Goal: Check status: Check status

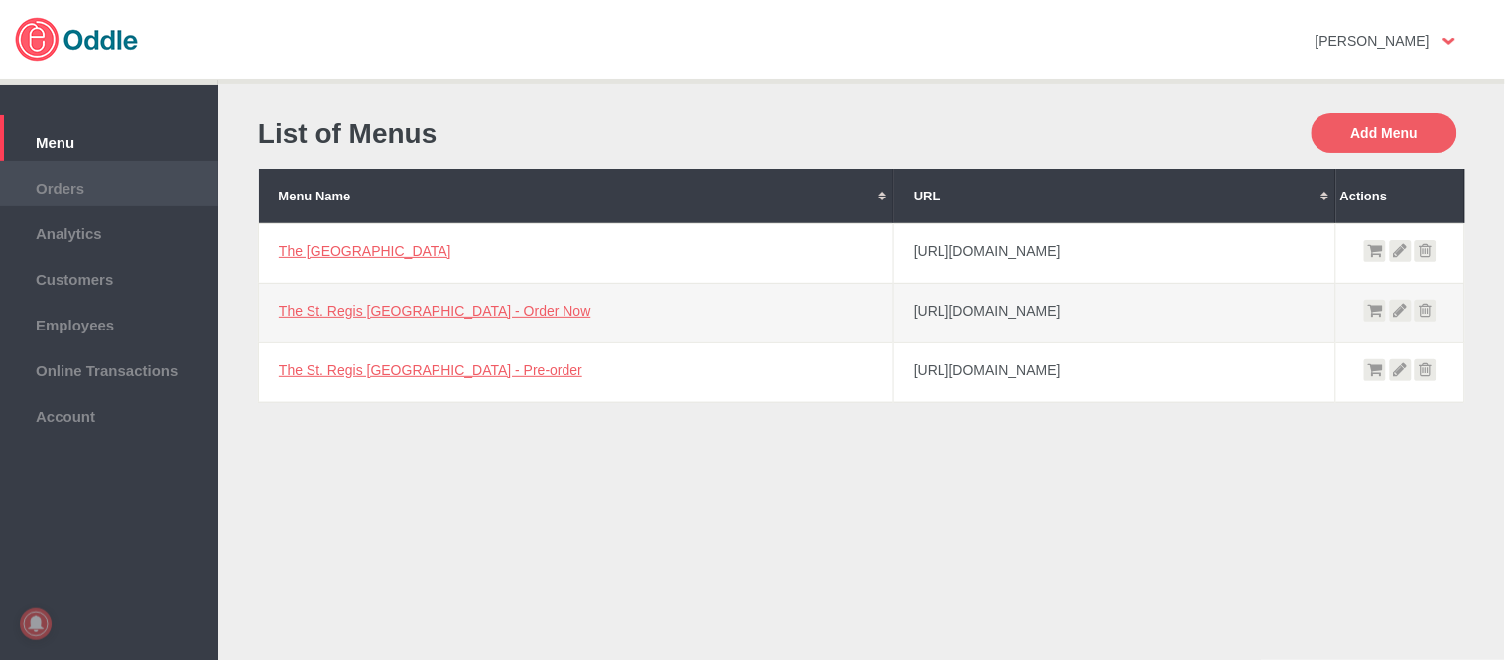
click at [62, 175] on span "Orders" at bounding box center [109, 186] width 198 height 22
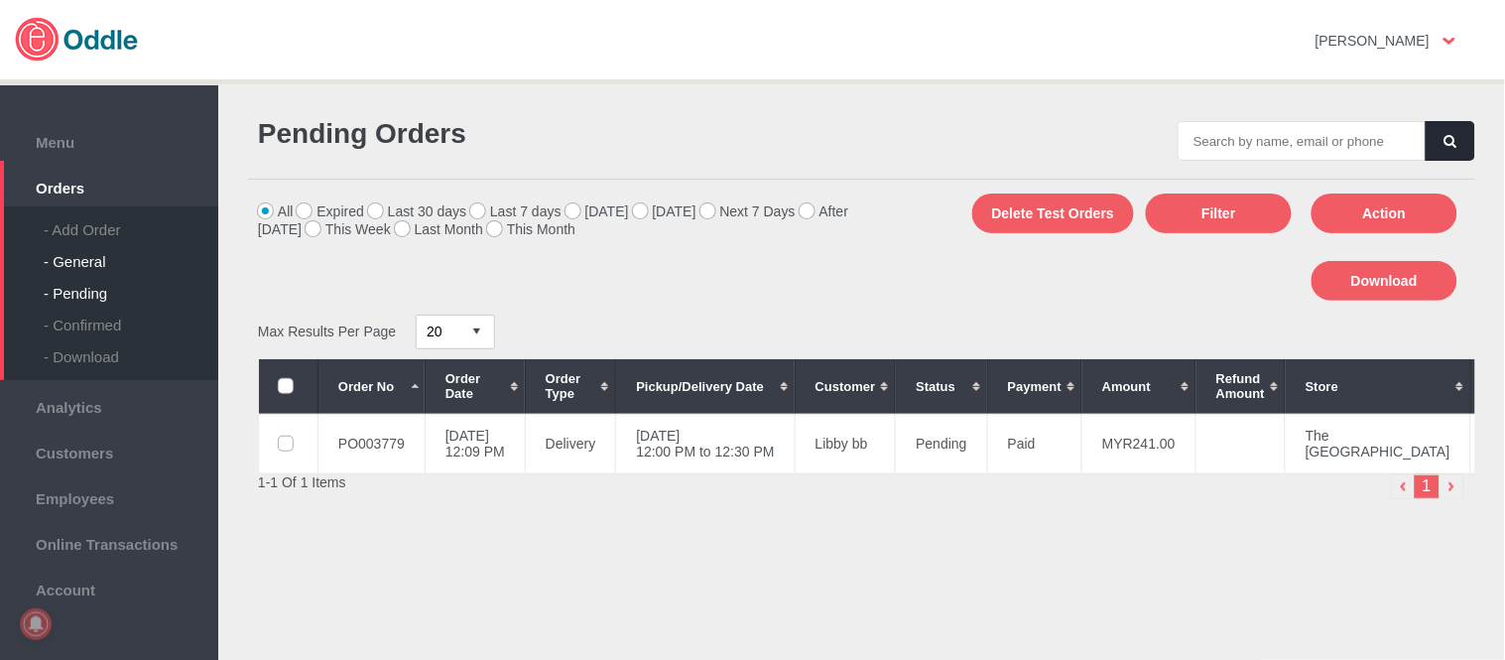
click at [44, 268] on div "- General" at bounding box center [131, 254] width 175 height 32
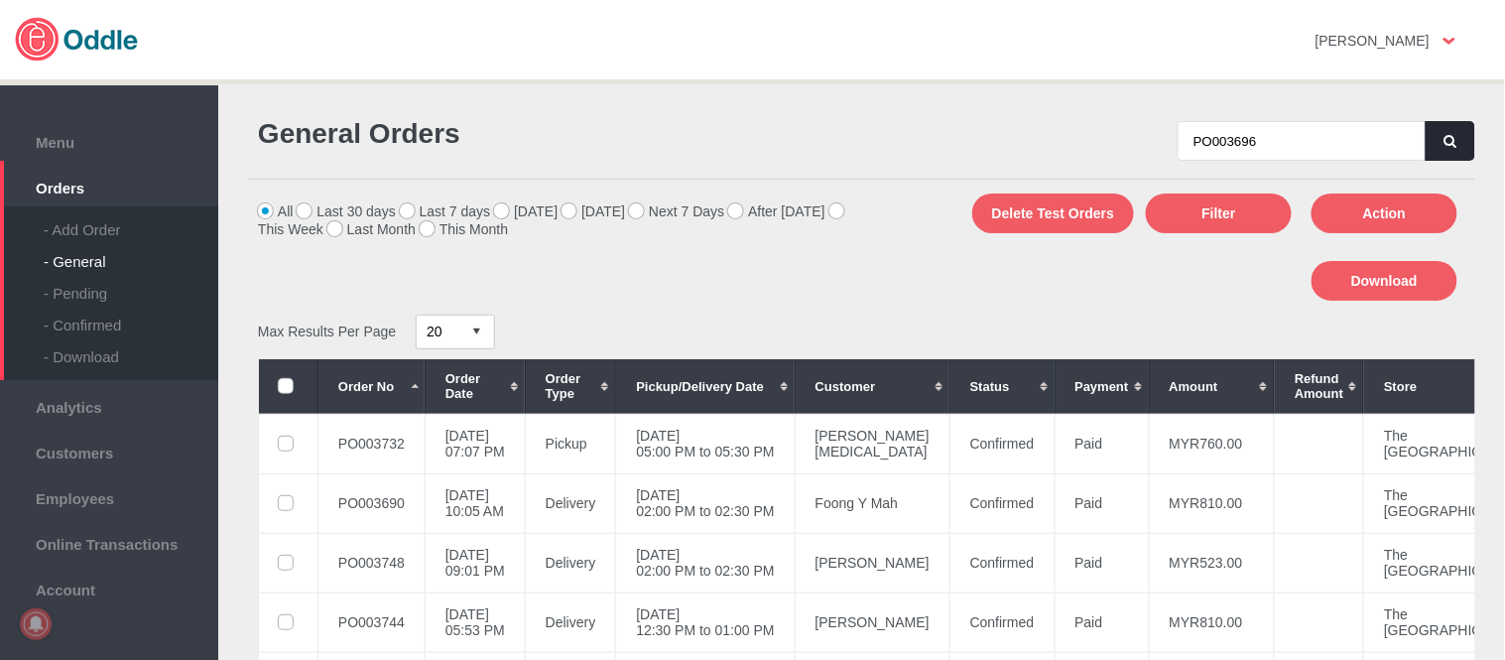
type input "PO003696"
click at [1449, 139] on icon "button" at bounding box center [1451, 141] width 12 height 13
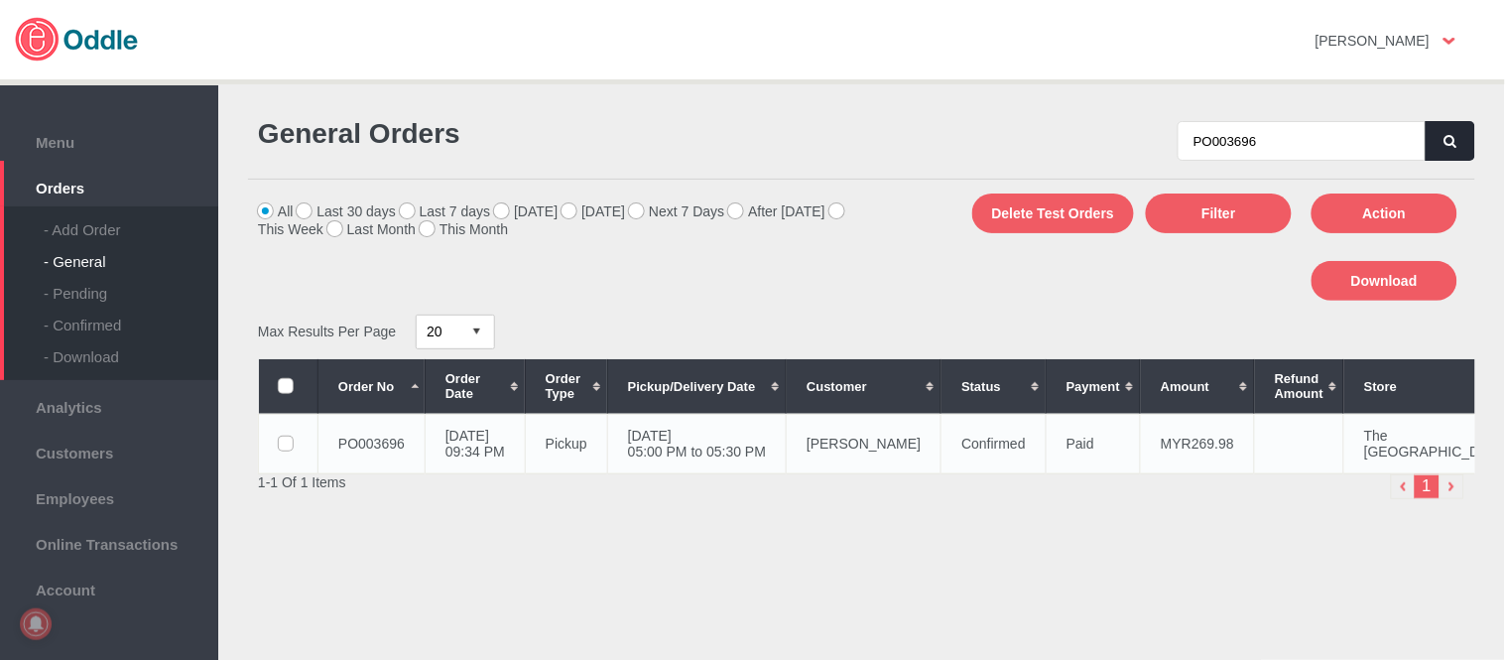
click at [897, 461] on td "Cheryl Chin" at bounding box center [864, 444] width 155 height 60
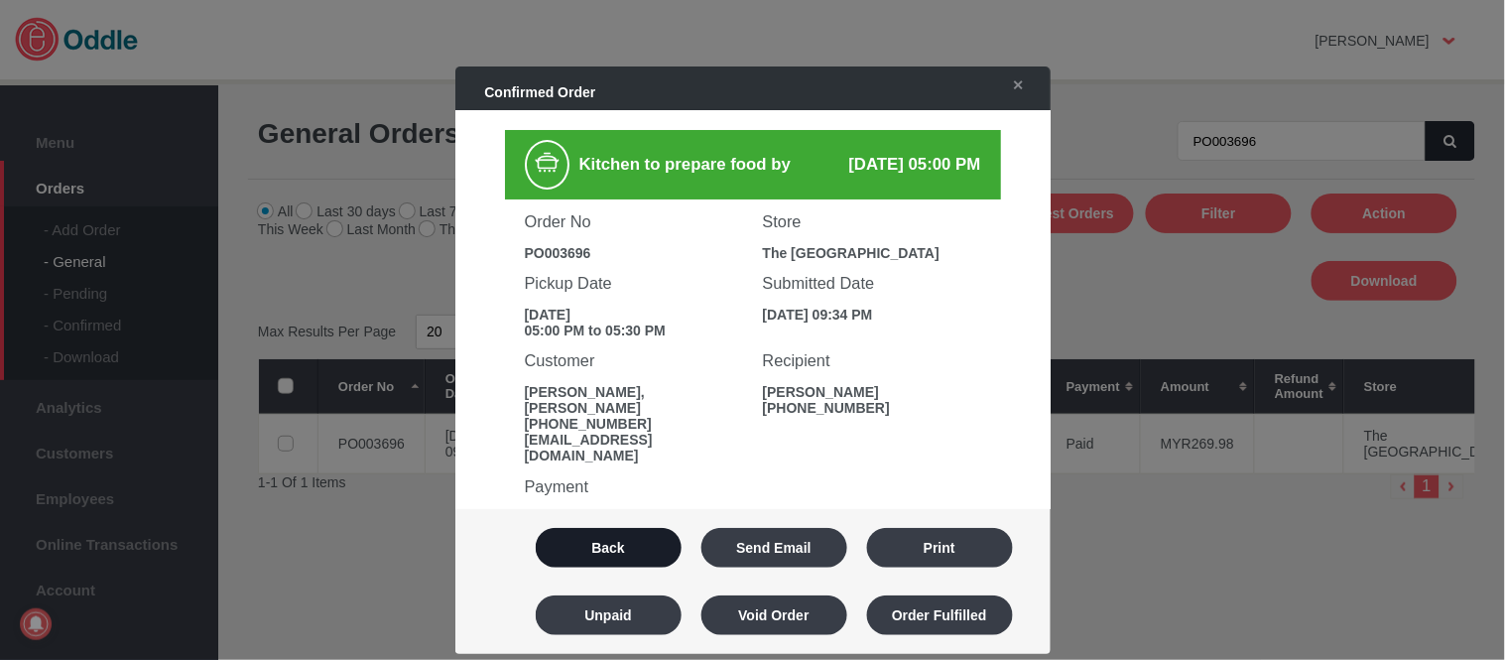
click at [657, 542] on button "Back" at bounding box center [609, 548] width 146 height 40
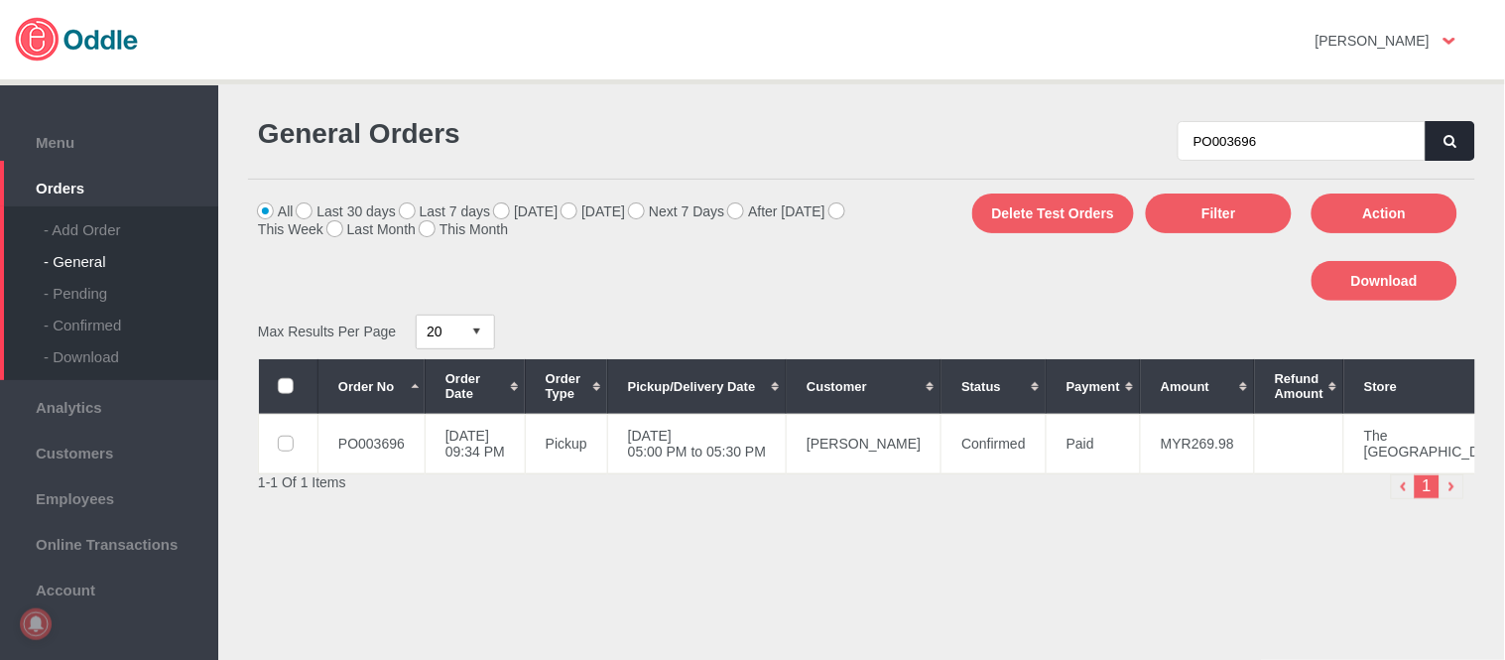
click at [1435, 143] on button "button" at bounding box center [1451, 141] width 50 height 40
click at [1472, 127] on div "General Orders PO003696 All Last 30 days Last 7 days Today Tomorrow Next 7 Days…" at bounding box center [861, 375] width 1247 height 552
click at [1446, 135] on icon "button" at bounding box center [1451, 141] width 12 height 13
